Goal: Task Accomplishment & Management: Use online tool/utility

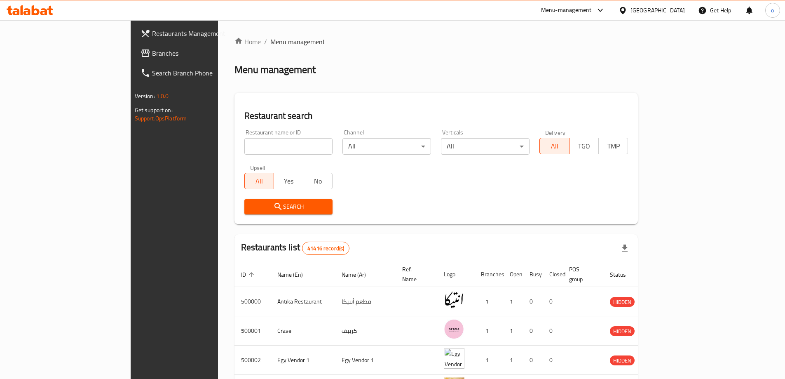
click at [627, 9] on icon at bounding box center [622, 10] width 9 height 9
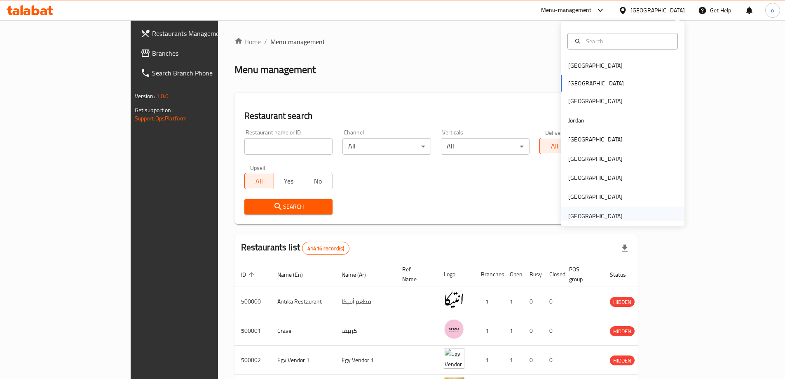
click at [591, 217] on div "[GEOGRAPHIC_DATA]" at bounding box center [595, 215] width 54 height 9
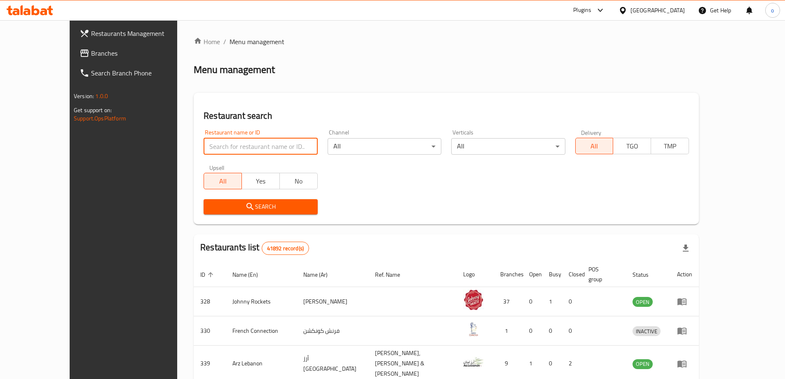
click at [204, 141] on input "search" at bounding box center [261, 146] width 114 height 16
paste input "780059"
type input "780059"
click at [245, 204] on icon "submit" at bounding box center [250, 206] width 10 height 10
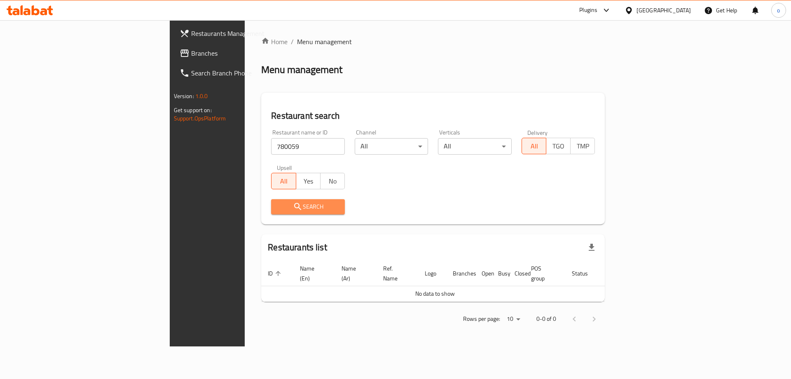
click at [293, 204] on icon "submit" at bounding box center [298, 206] width 10 height 10
click at [191, 55] on span "Branches" at bounding box center [243, 53] width 104 height 10
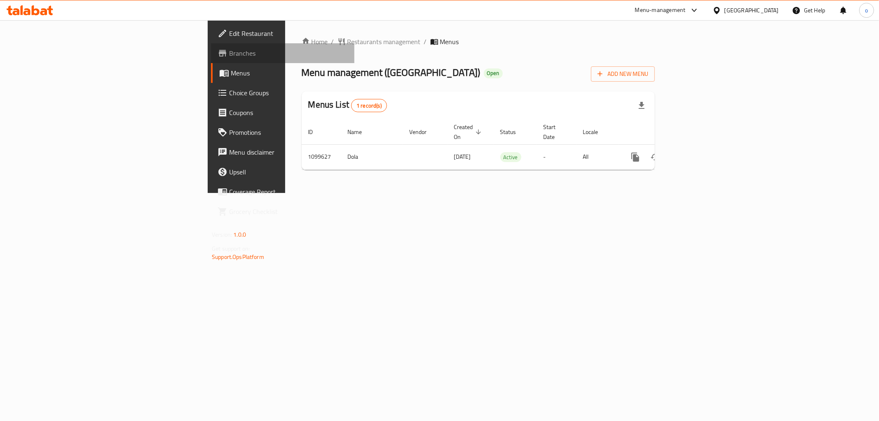
click at [229, 51] on span "Branches" at bounding box center [288, 53] width 119 height 10
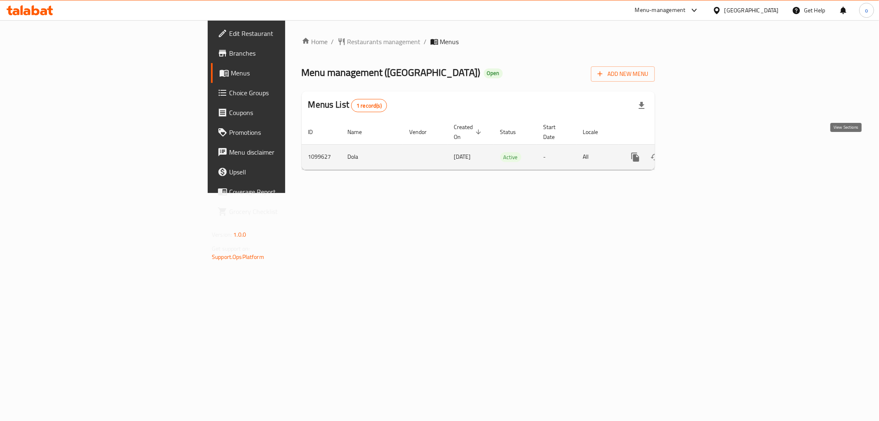
click at [700, 152] on icon "enhanced table" at bounding box center [695, 157] width 10 height 10
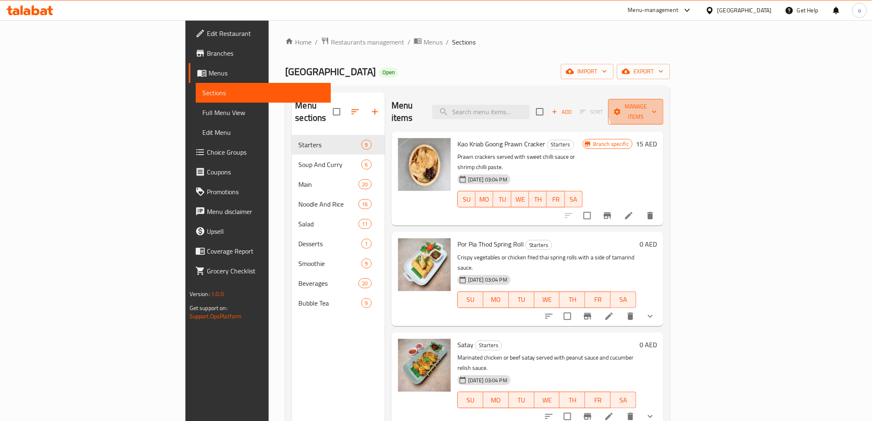
click at [657, 102] on span "Manage items" at bounding box center [636, 111] width 42 height 21
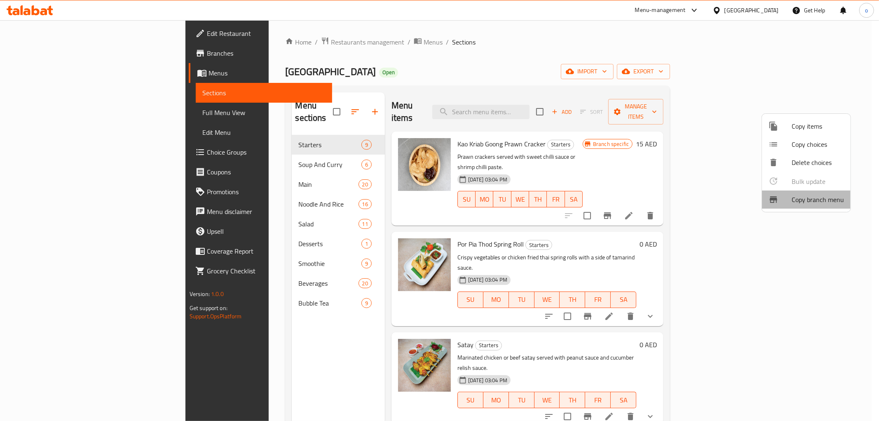
click at [820, 195] on span "Copy branch menu" at bounding box center [817, 199] width 52 height 10
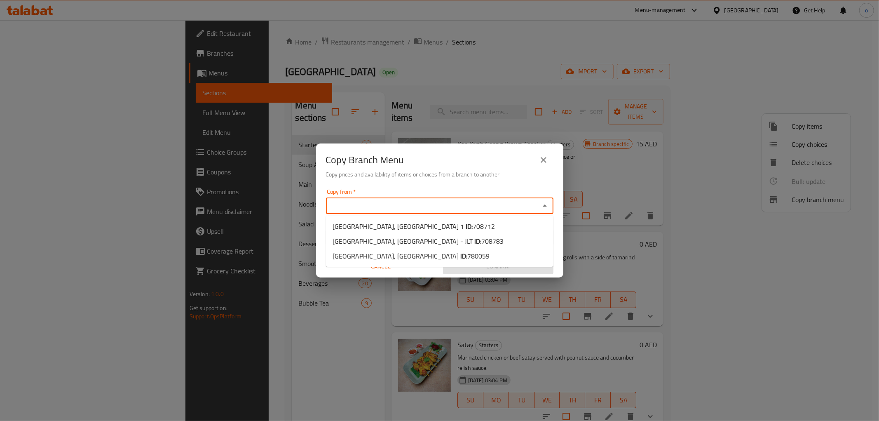
click at [534, 205] on input "Copy from   *" at bounding box center [432, 206] width 209 height 12
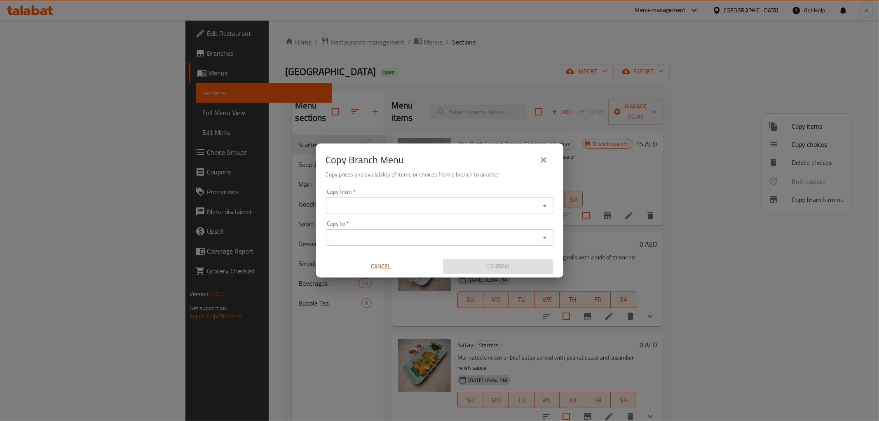
click at [426, 206] on input "Copy from   *" at bounding box center [432, 206] width 209 height 12
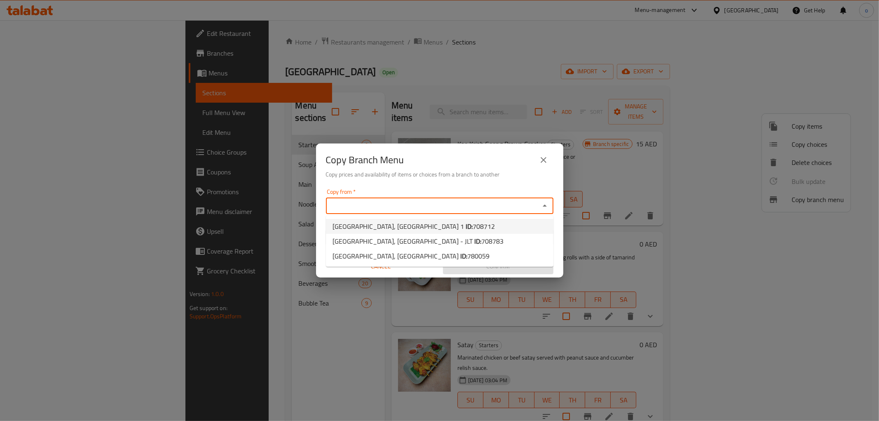
click at [473, 224] on span "708712" at bounding box center [484, 226] width 22 height 12
type input "BKK Station, Al Barsha 1"
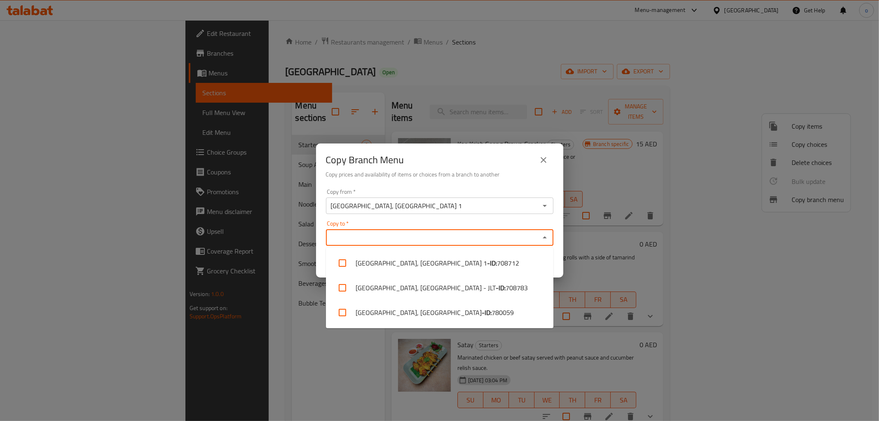
click at [436, 235] on input "Copy to   *" at bounding box center [432, 238] width 209 height 12
click at [356, 241] on input "Copy to   *" at bounding box center [432, 238] width 209 height 12
click at [396, 314] on li "BKK Station, Al Rigga - ID: 780059" at bounding box center [439, 312] width 227 height 25
checkbox input "true"
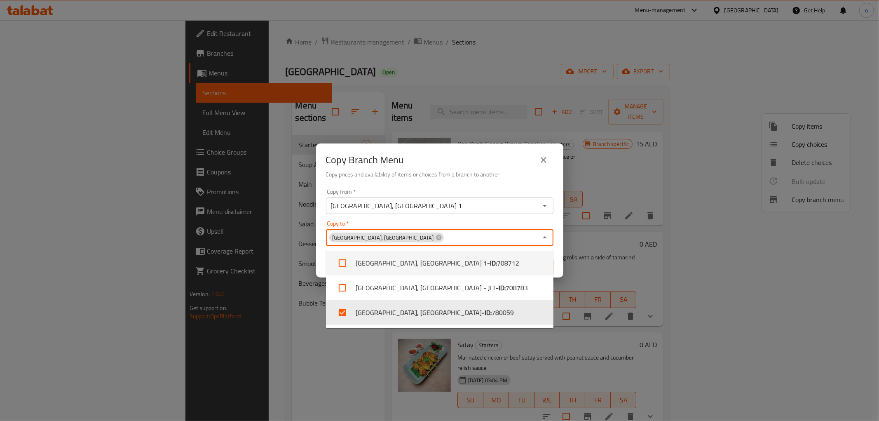
click at [546, 239] on icon "Close" at bounding box center [545, 237] width 10 height 10
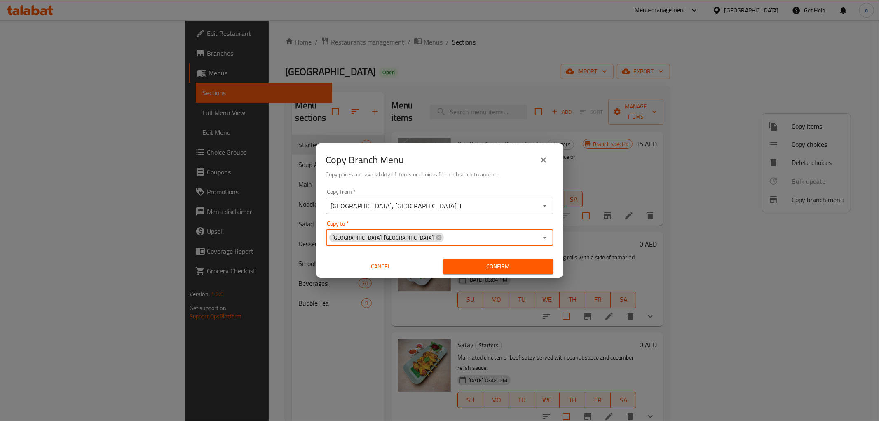
click at [510, 268] on span "Confirm" at bounding box center [497, 266] width 97 height 10
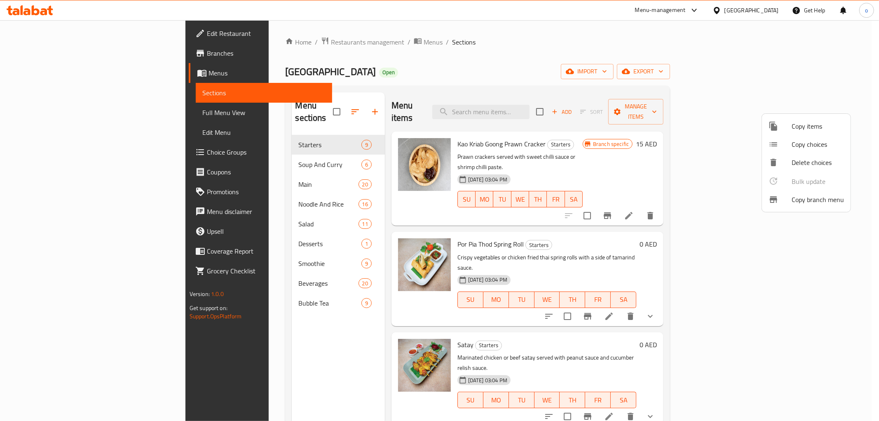
click at [68, 51] on div at bounding box center [439, 210] width 879 height 421
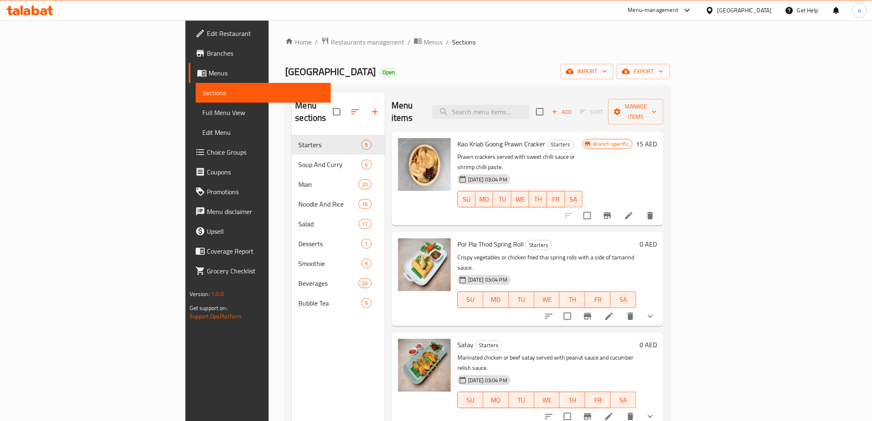
click at [207, 51] on span "Branches" at bounding box center [265, 53] width 117 height 10
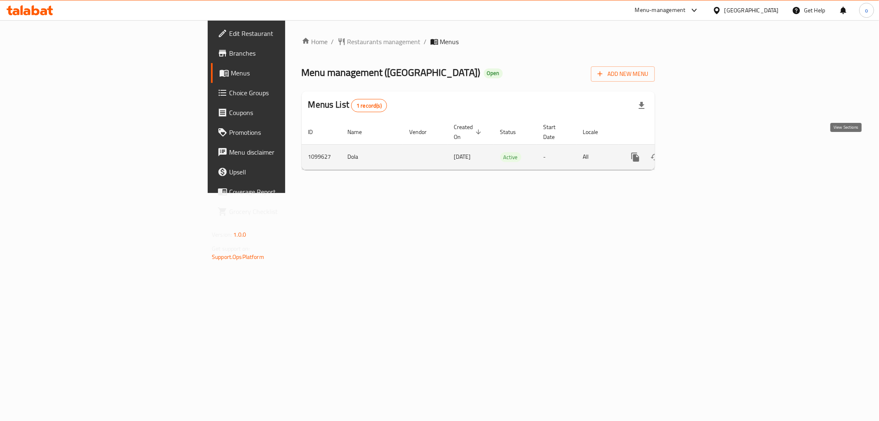
click at [700, 152] on icon "enhanced table" at bounding box center [695, 157] width 10 height 10
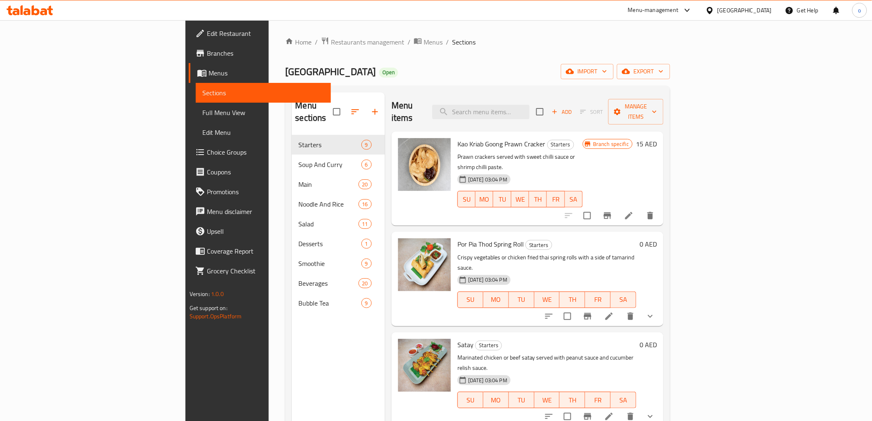
click at [189, 45] on link "Branches" at bounding box center [260, 53] width 142 height 20
